Goal: Book appointment/travel/reservation

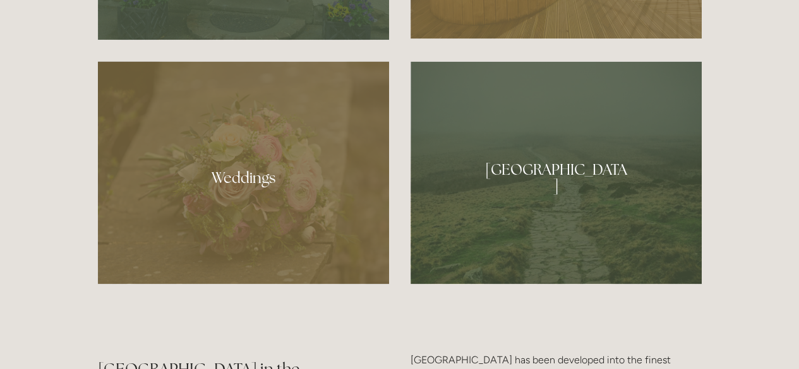
scroll to position [972, 0]
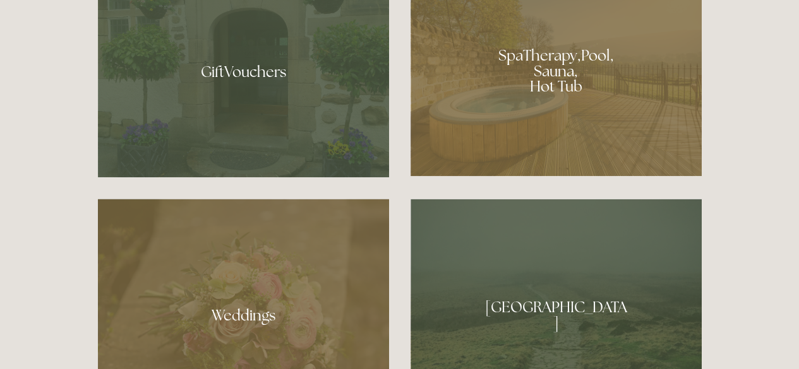
click at [558, 92] on div at bounding box center [555, 66] width 291 height 219
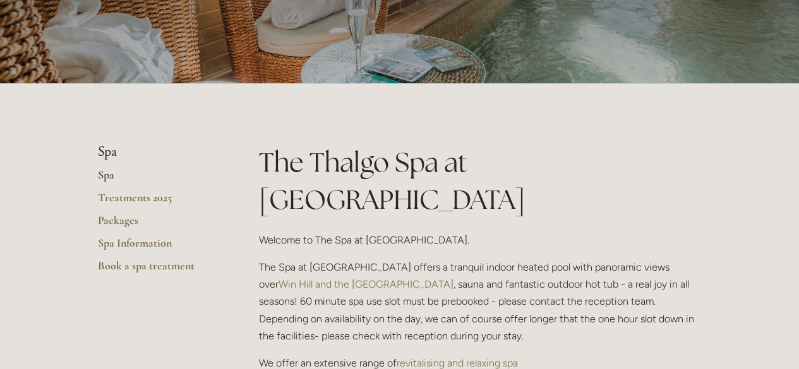
scroll to position [157, 0]
click at [104, 218] on link "Packages" at bounding box center [158, 224] width 121 height 23
